Goal: Book appointment/travel/reservation

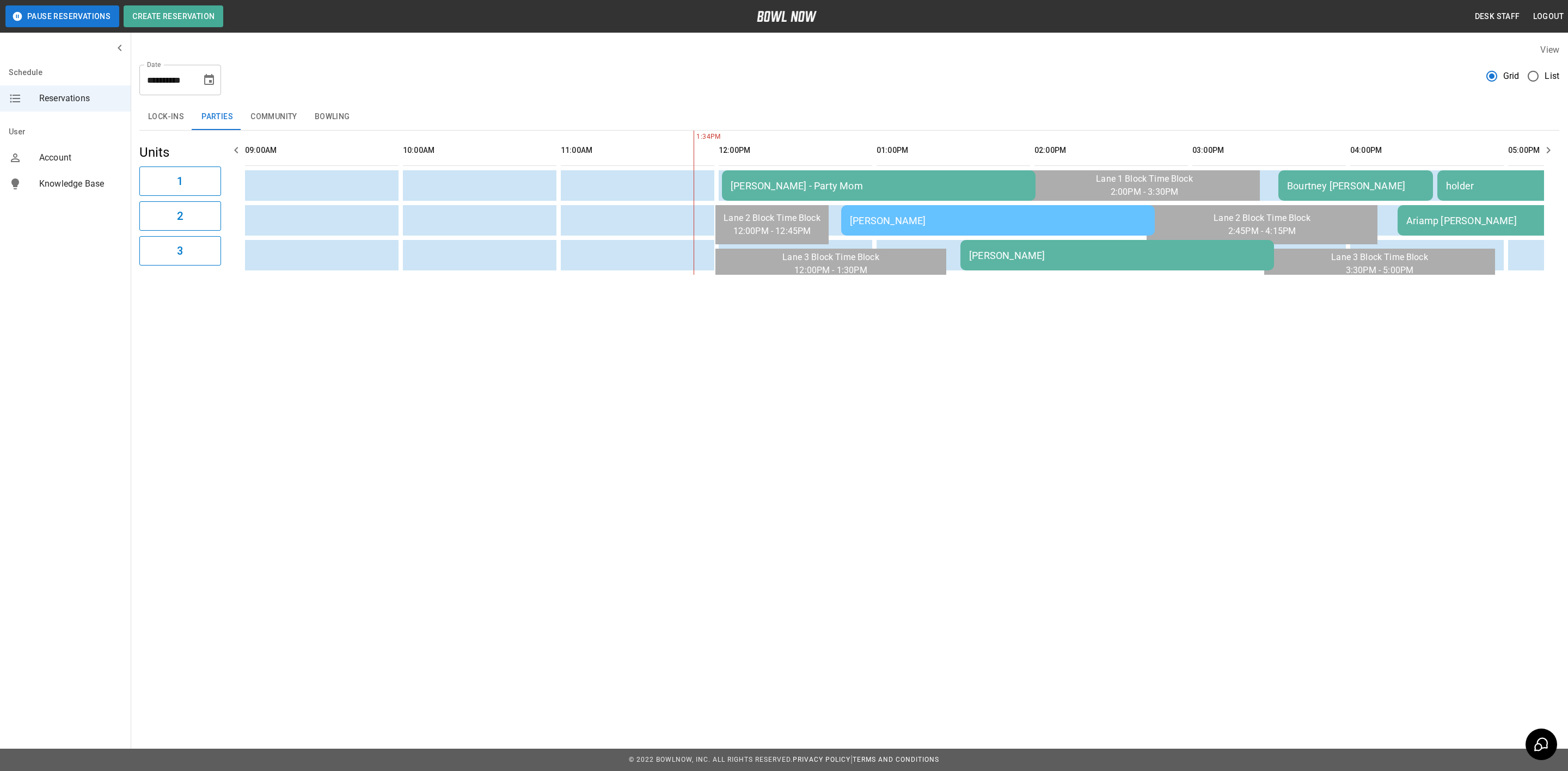
scroll to position [0, 316]
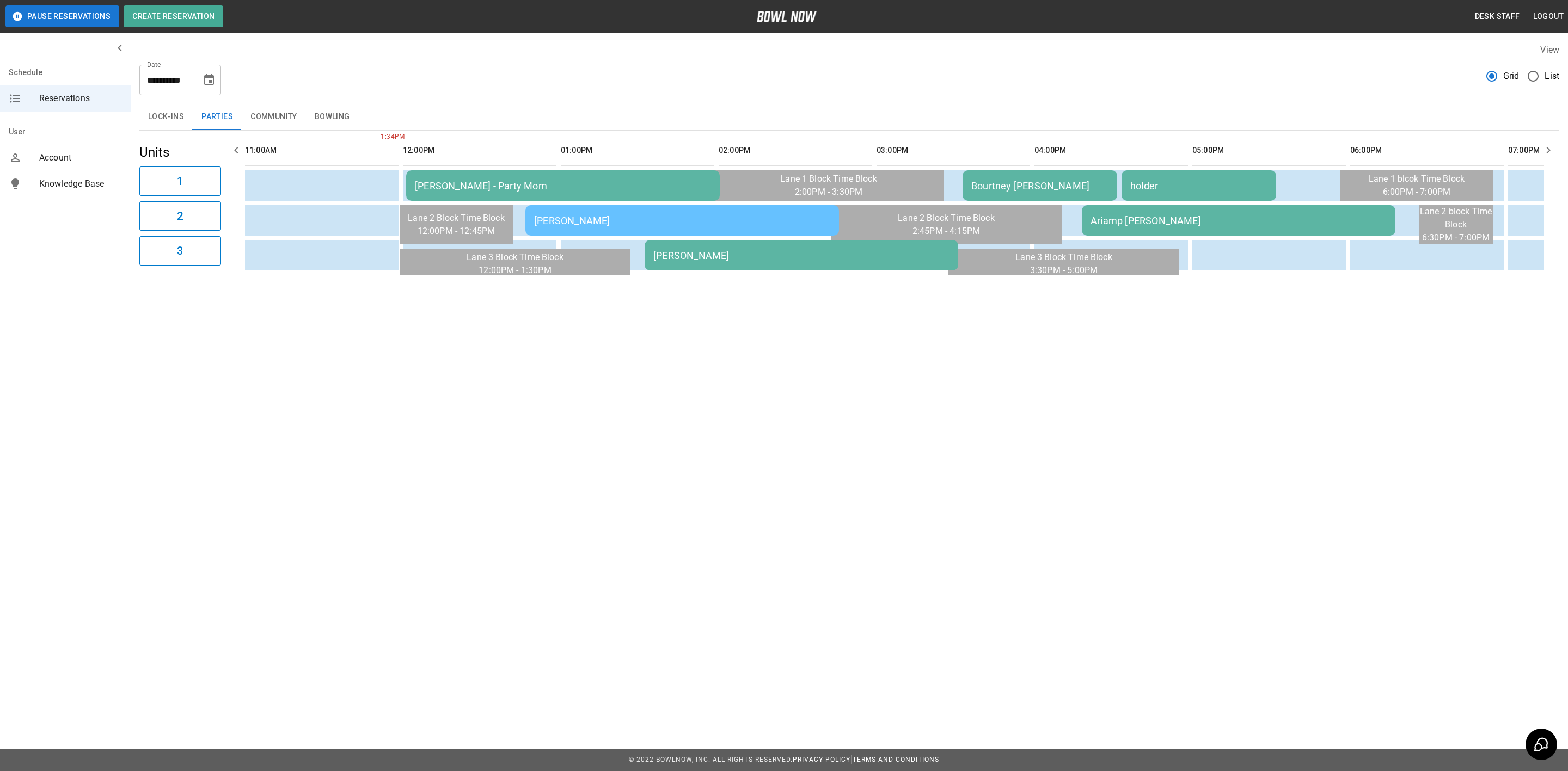
click at [210, 72] on button "Choose date, selected date is Sep 20, 2025" at bounding box center [209, 80] width 22 height 22
click at [238, 112] on icon "Next month" at bounding box center [238, 112] width 13 height 13
click at [123, 177] on button "6" at bounding box center [123, 178] width 19 height 19
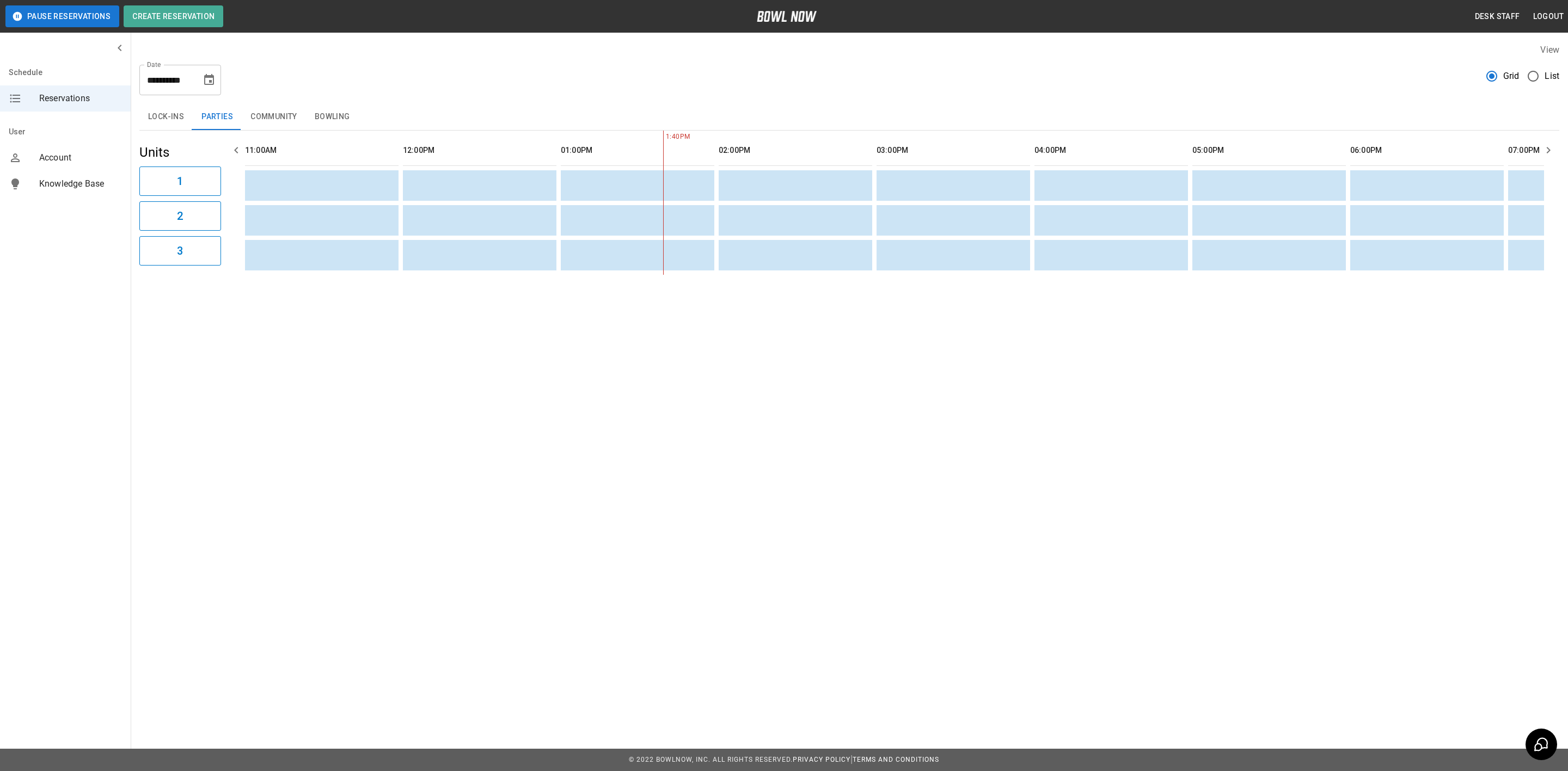
scroll to position [0, 631]
click at [210, 79] on icon "Choose date, selected date is Oct 6, 2025" at bounding box center [209, 80] width 13 height 13
click at [144, 177] on button "7" at bounding box center [145, 178] width 19 height 19
click at [158, 118] on button "Lock-ins" at bounding box center [166, 117] width 54 height 26
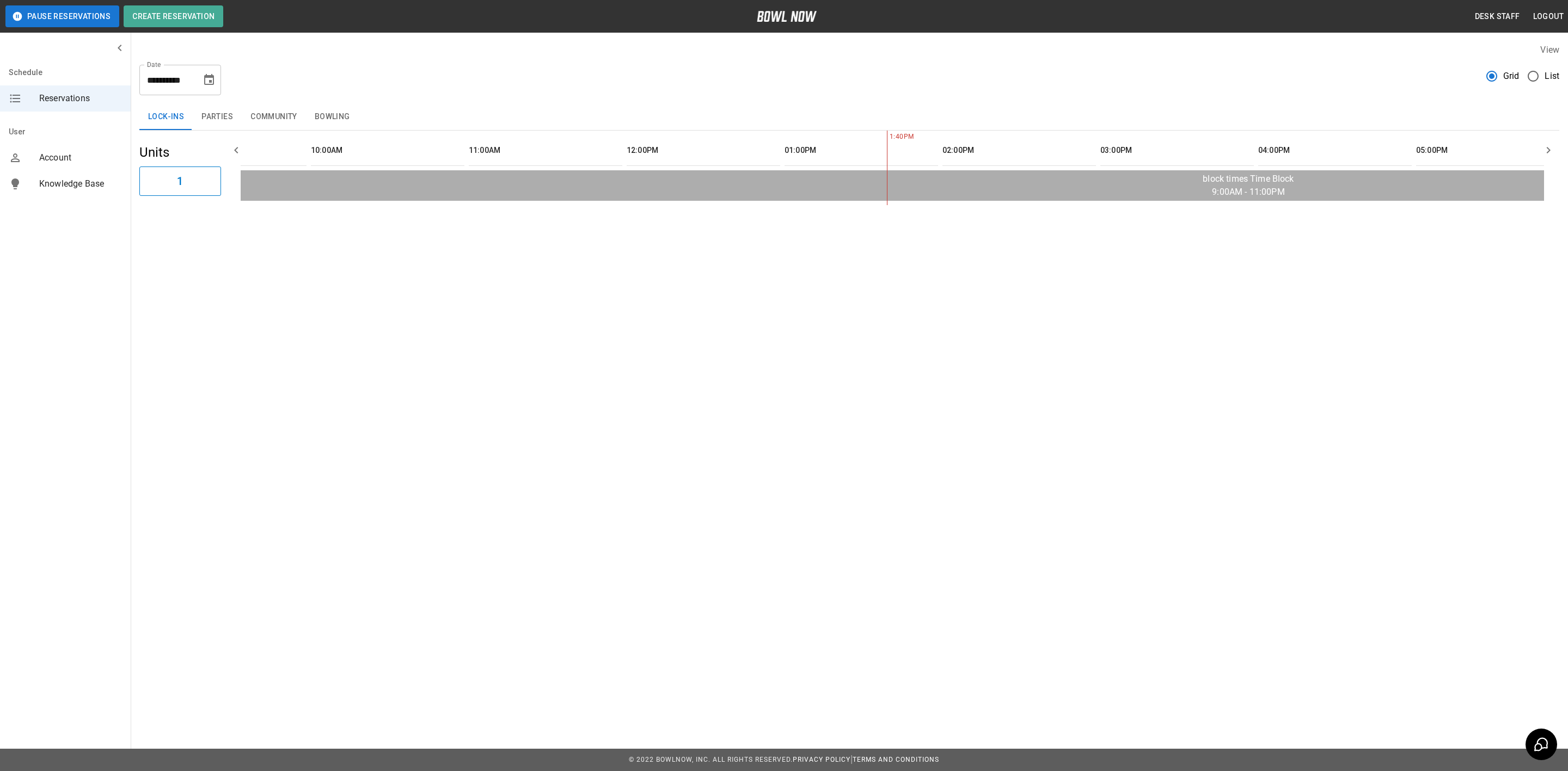
scroll to position [0, 260]
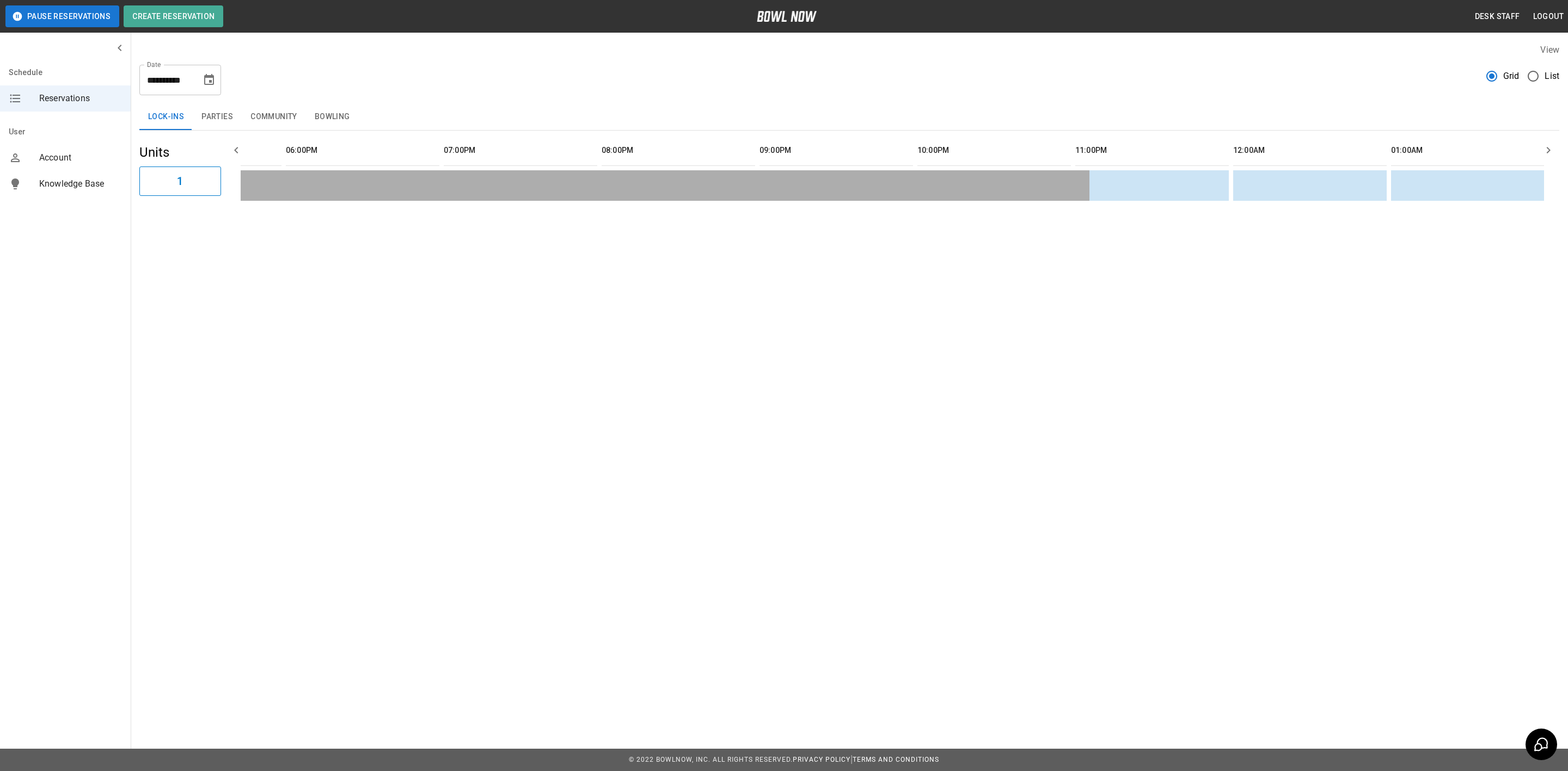
click at [209, 72] on button "Choose date, selected date is Oct 7, 2025" at bounding box center [209, 80] width 22 height 22
click at [309, 74] on div "**********" at bounding box center [849, 75] width 1420 height 39
click at [334, 79] on div "**********" at bounding box center [849, 75] width 1420 height 39
click at [261, 113] on button "Community" at bounding box center [274, 117] width 65 height 26
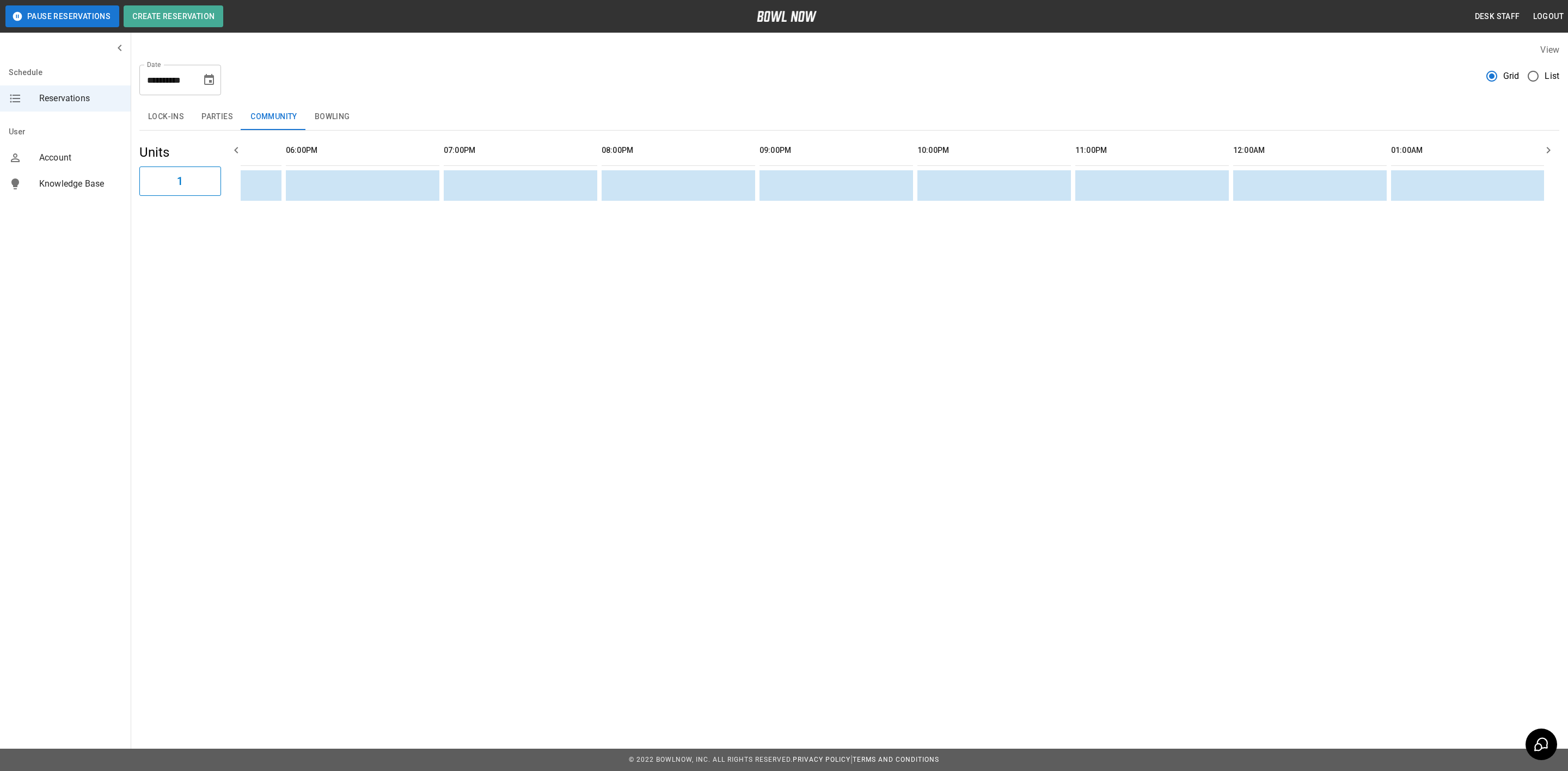
drag, startPoint x: 223, startPoint y: 124, endPoint x: 321, endPoint y: 131, distance: 98.2
click at [223, 124] on button "Parties" at bounding box center [218, 117] width 49 height 26
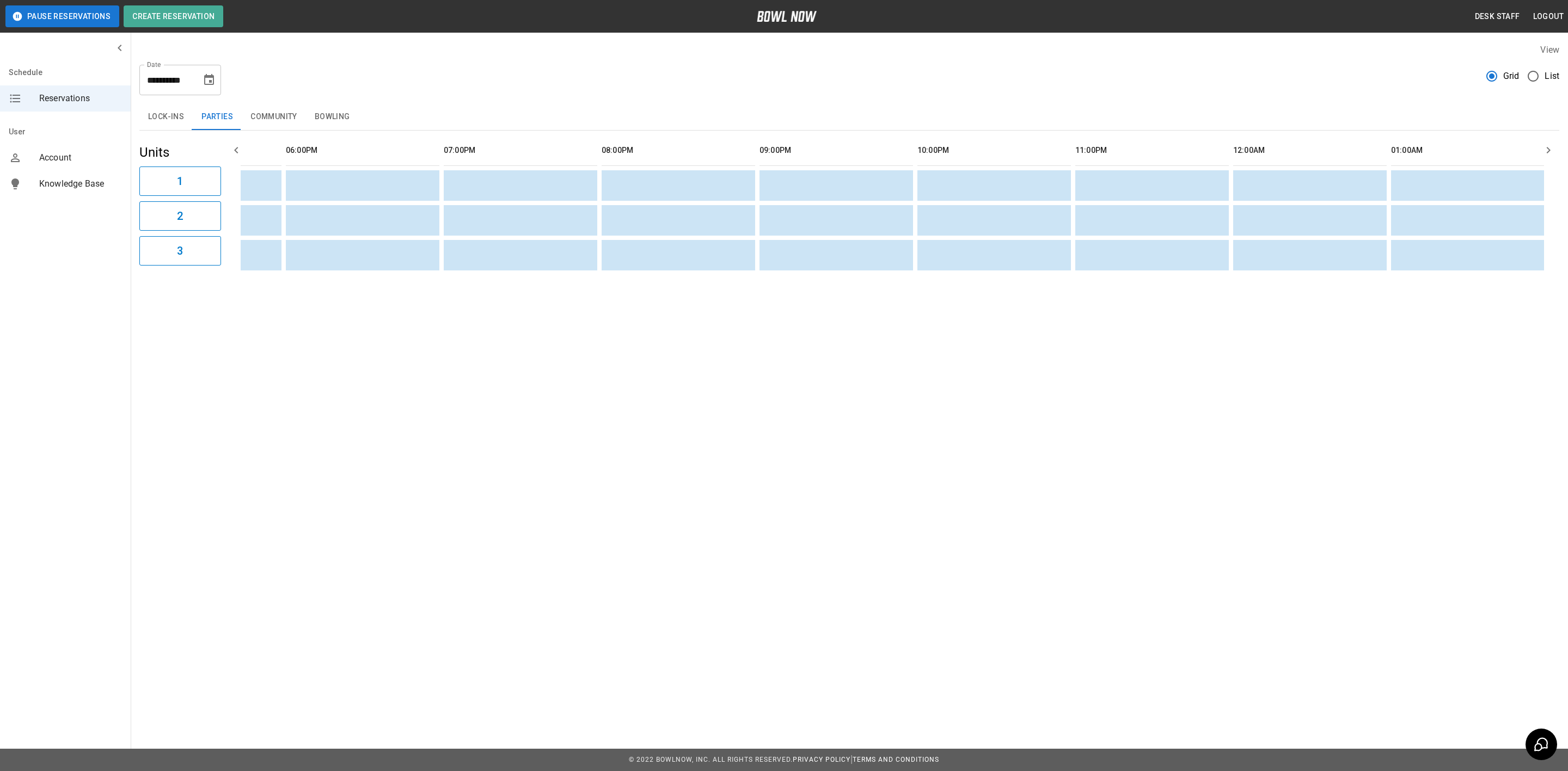
drag, startPoint x: 338, startPoint y: 120, endPoint x: 213, endPoint y: 78, distance: 131.9
click at [338, 120] on button "Bowling" at bounding box center [332, 117] width 53 height 26
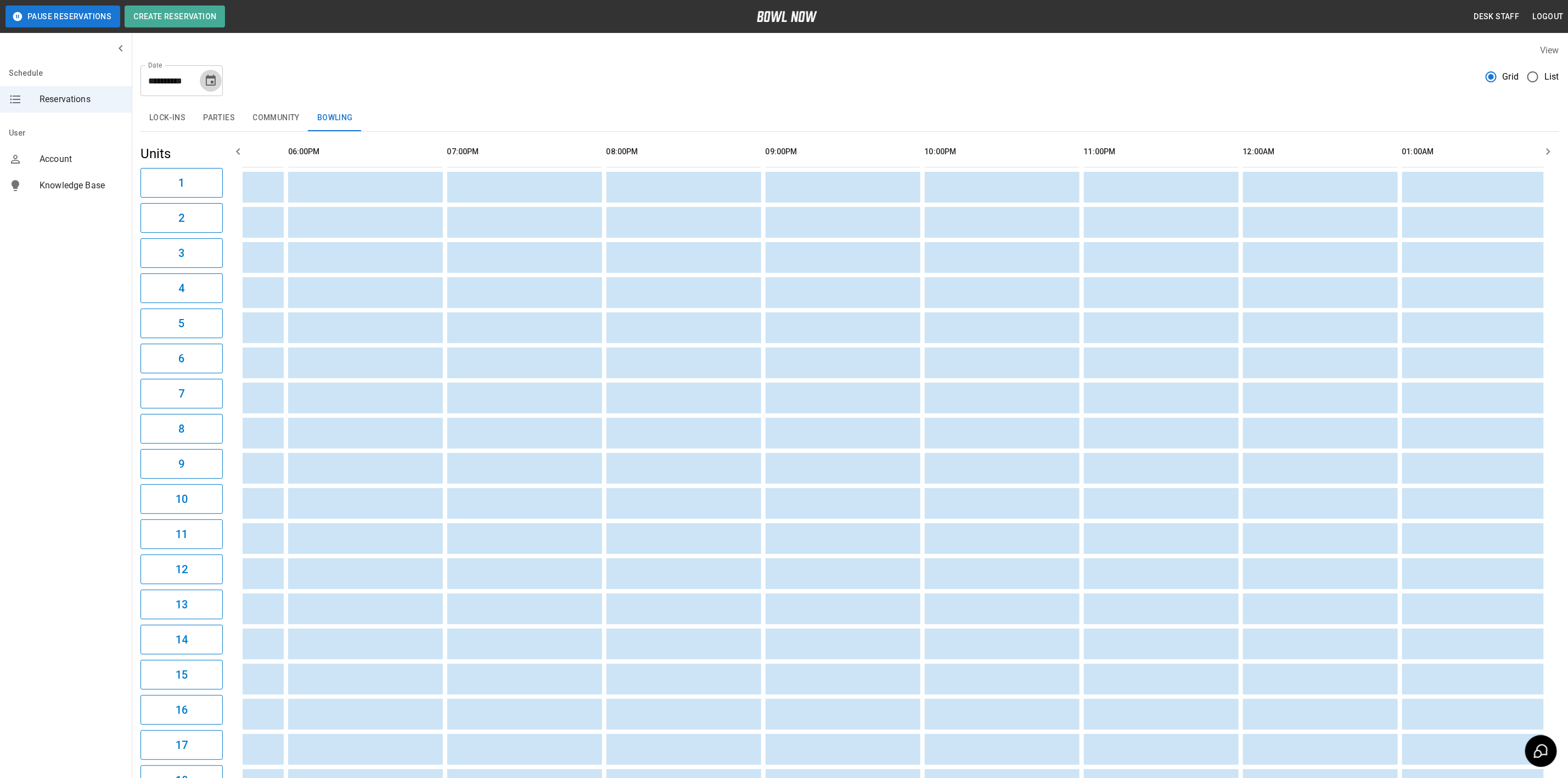
click at [212, 78] on icon "Choose date, selected date is Oct 7, 2025" at bounding box center [210, 80] width 10 height 11
click at [239, 115] on icon "Next month" at bounding box center [240, 113] width 13 height 13
click at [211, 178] on button "7" at bounding box center [212, 180] width 20 height 20
type input "**********"
drag, startPoint x: 285, startPoint y: 124, endPoint x: 251, endPoint y: 125, distance: 34.0
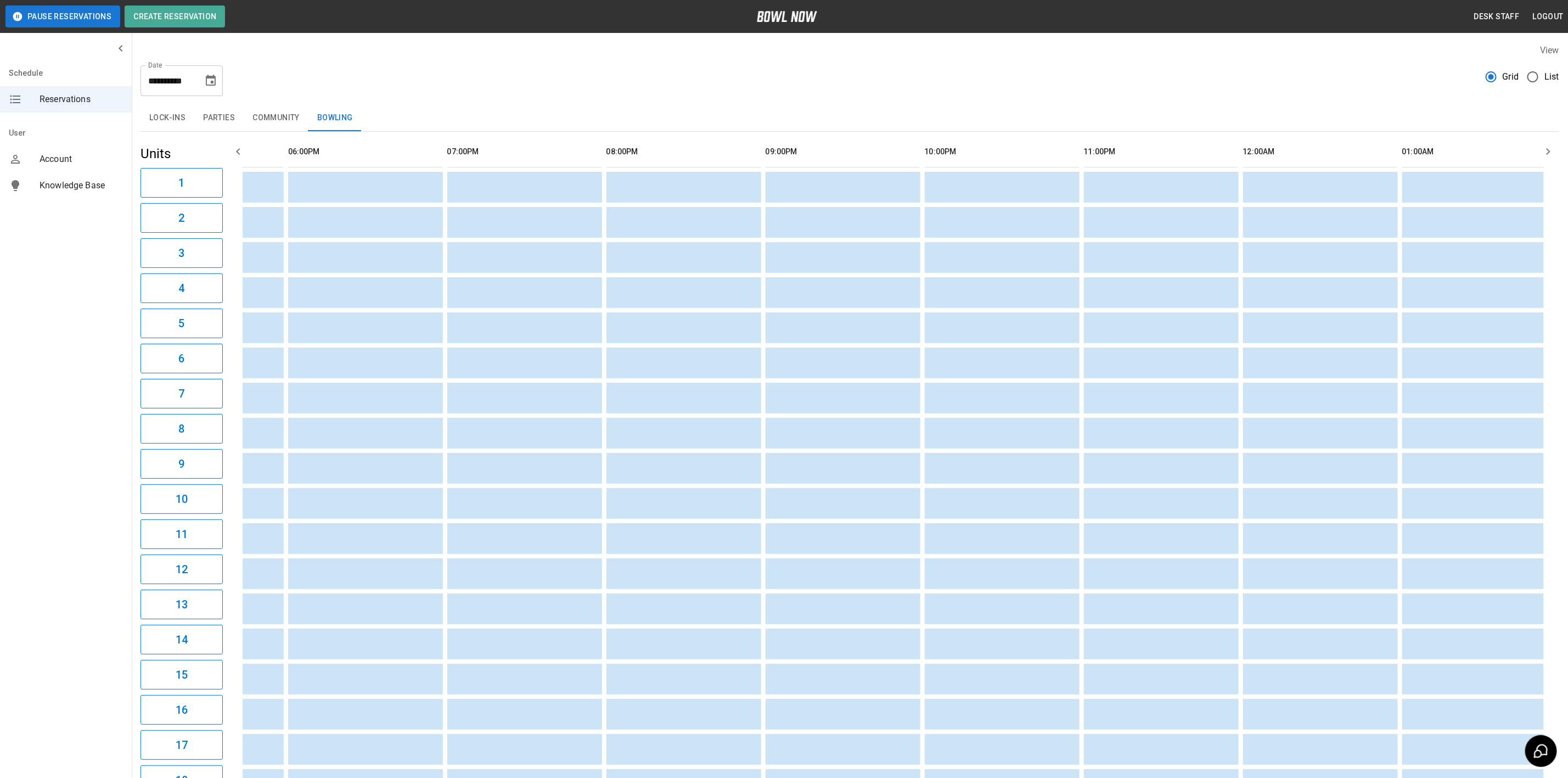
click at [285, 124] on button "Community" at bounding box center [276, 118] width 65 height 26
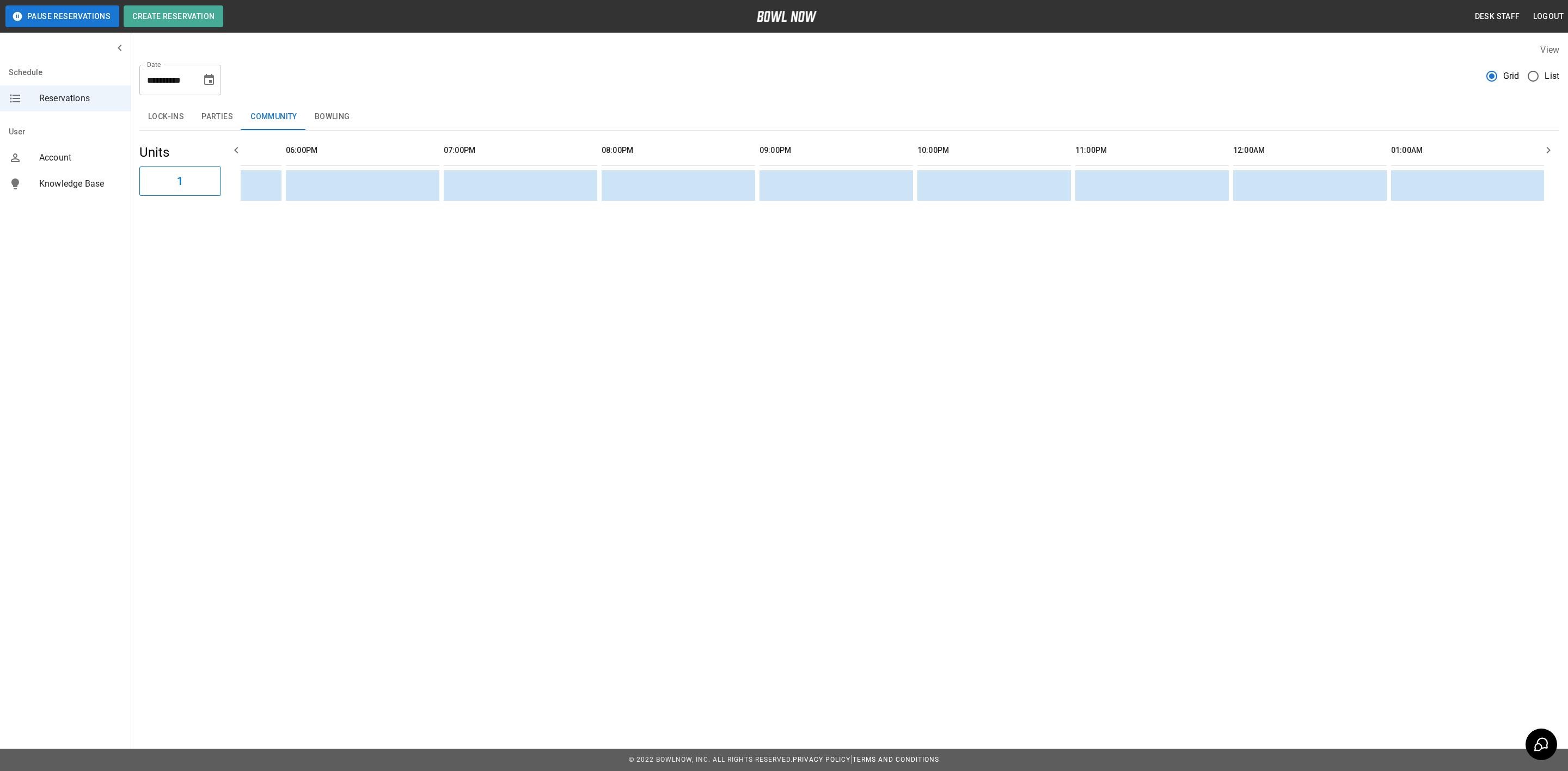
click at [214, 119] on button "Parties" at bounding box center [218, 117] width 49 height 26
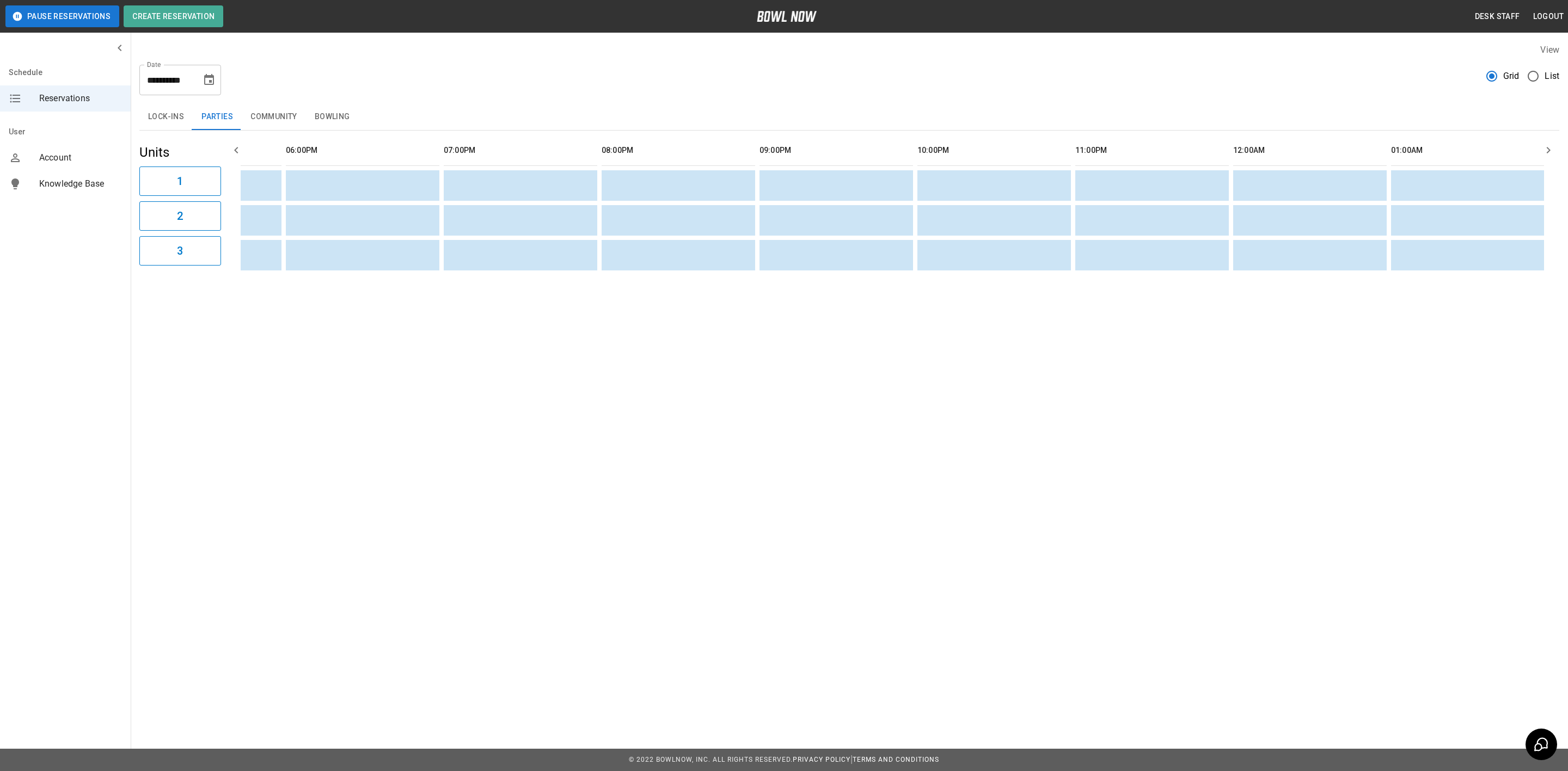
click at [170, 121] on button "Lock-ins" at bounding box center [166, 117] width 54 height 26
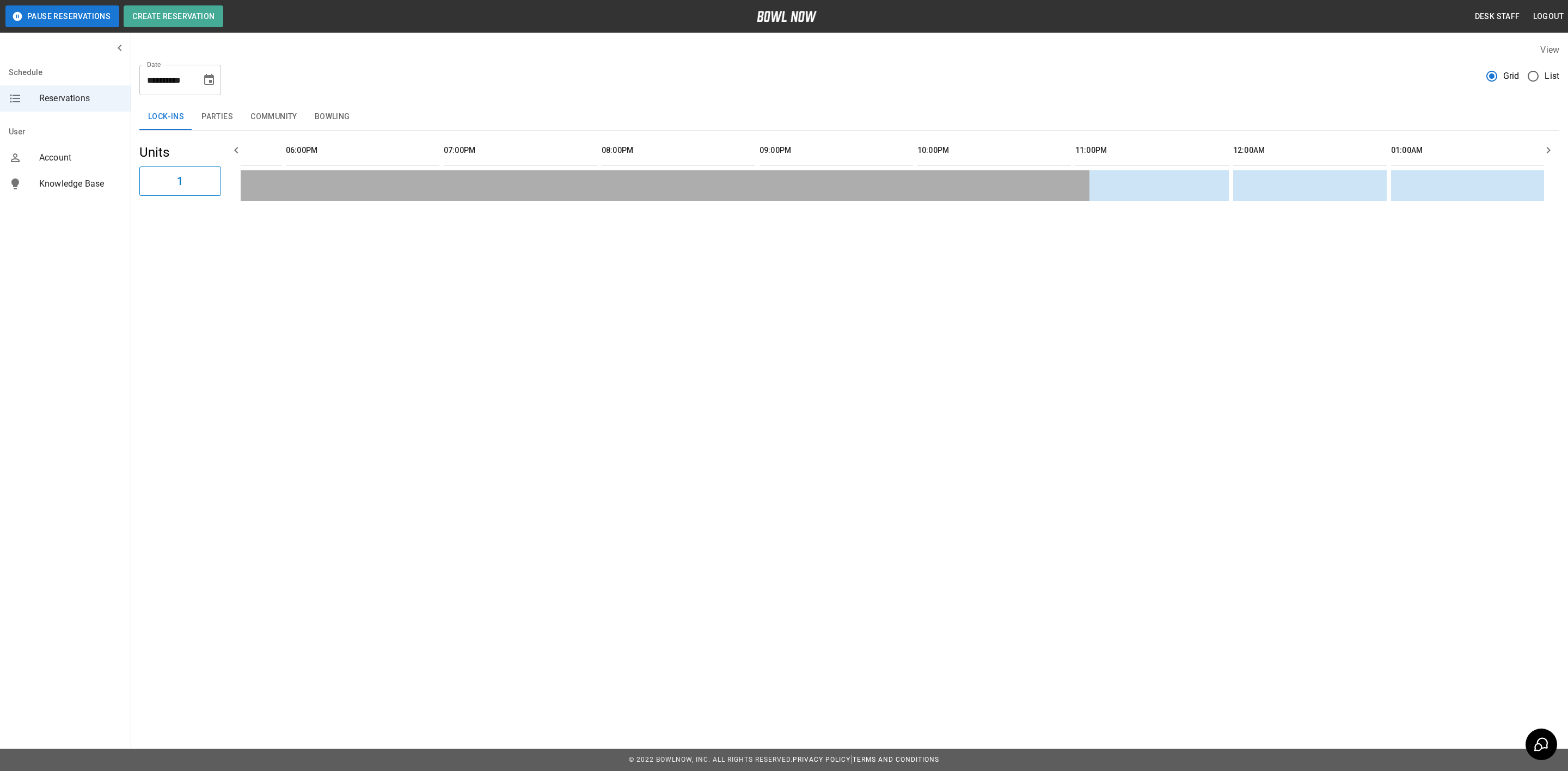
click at [218, 121] on button "Parties" at bounding box center [218, 117] width 49 height 26
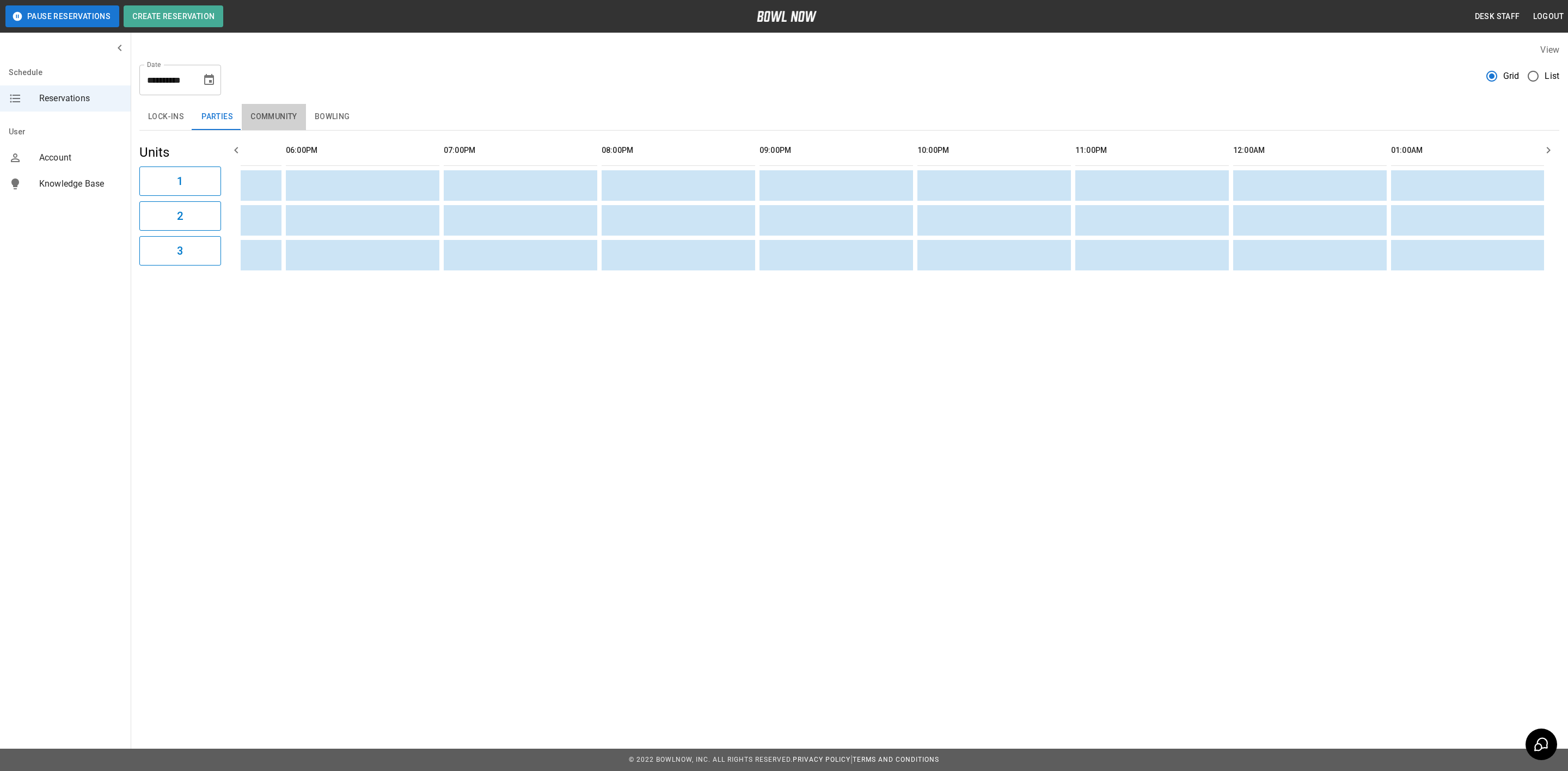
drag, startPoint x: 280, startPoint y: 121, endPoint x: 317, endPoint y: 116, distance: 37.3
click at [280, 121] on button "Community" at bounding box center [274, 117] width 65 height 26
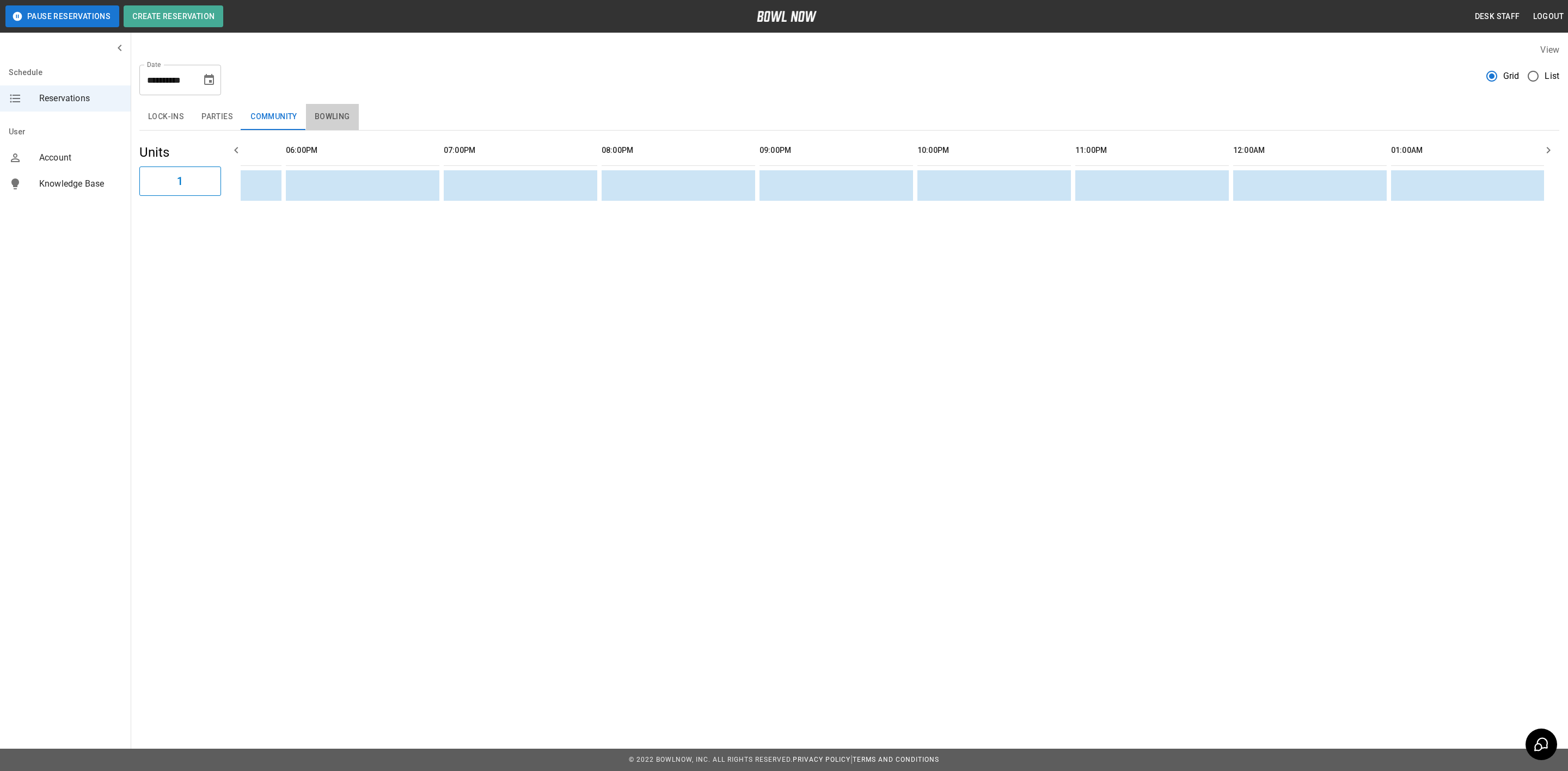
click at [354, 120] on button "Bowling" at bounding box center [332, 117] width 53 height 26
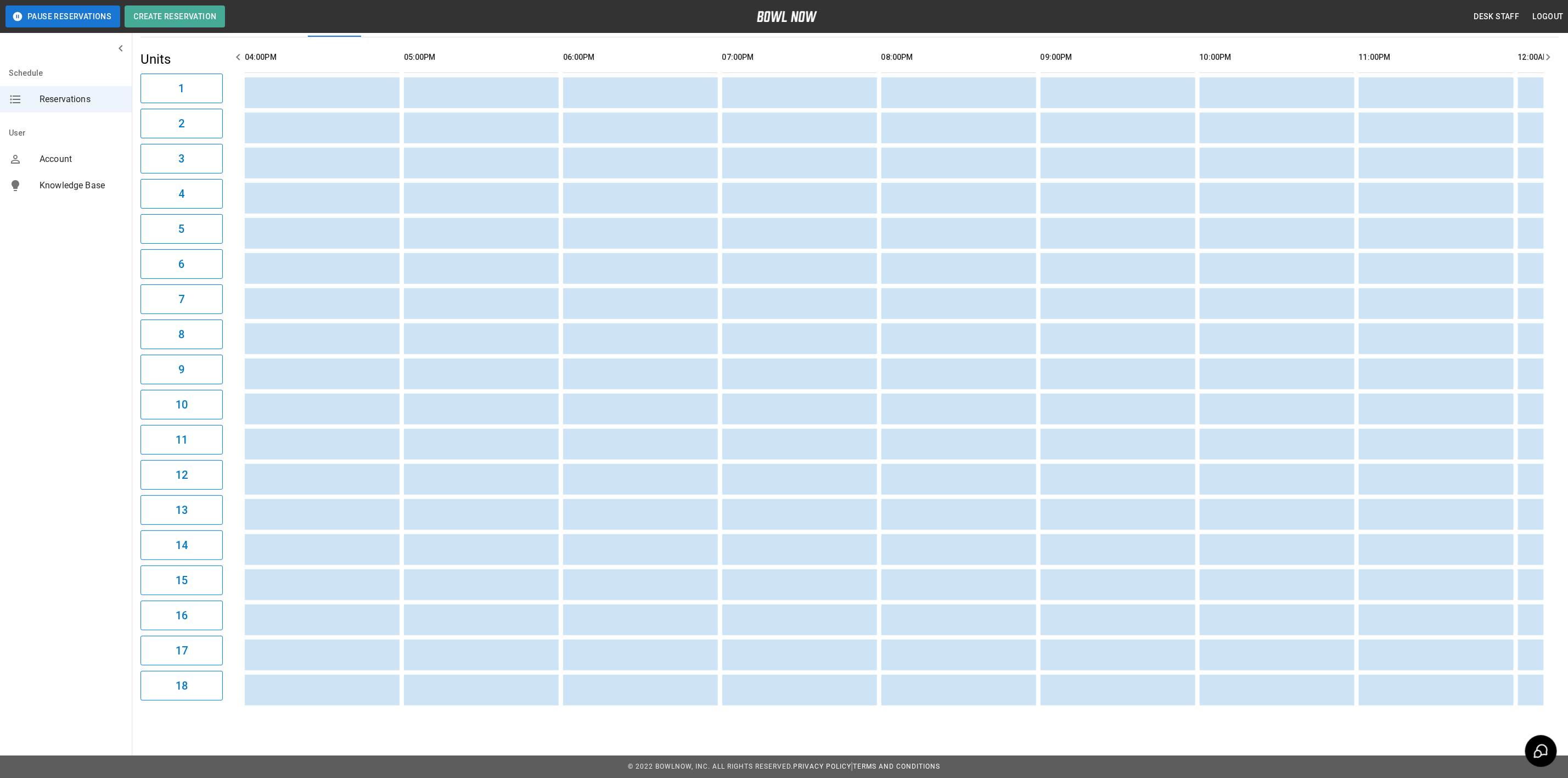
scroll to position [0, 1183]
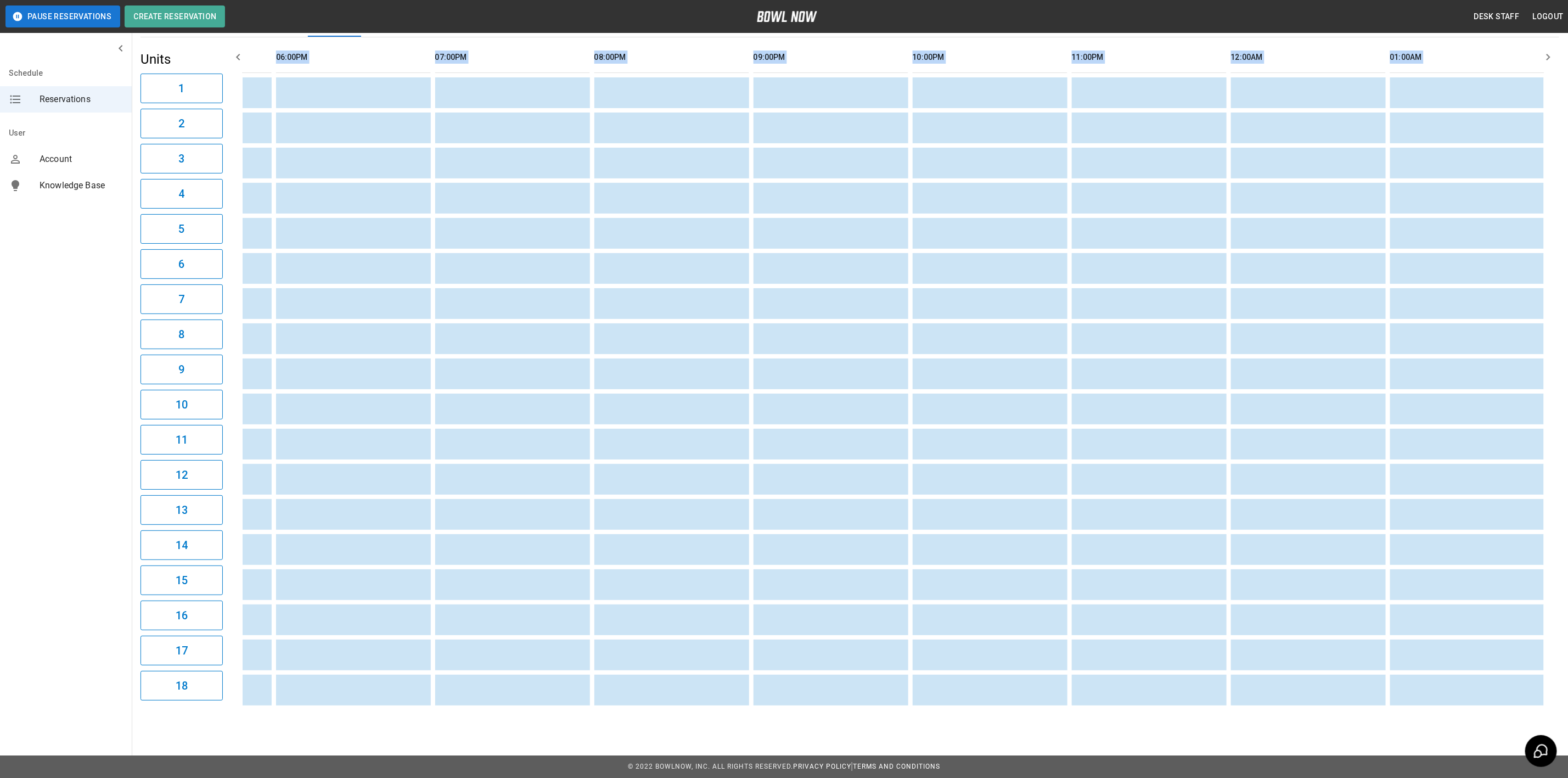
drag, startPoint x: 916, startPoint y: 697, endPoint x: 1106, endPoint y: 717, distance: 191.0
click at [1106, 717] on div "**********" at bounding box center [849, 329] width 1437 height 778
